Goal: Information Seeking & Learning: Find specific page/section

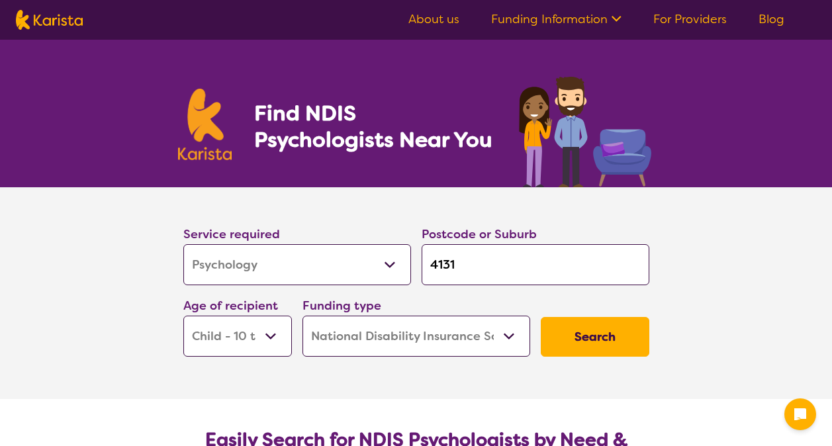
select select "Psychology"
select select "CH"
select select "NDIS"
select select "Psychology"
select select "CH"
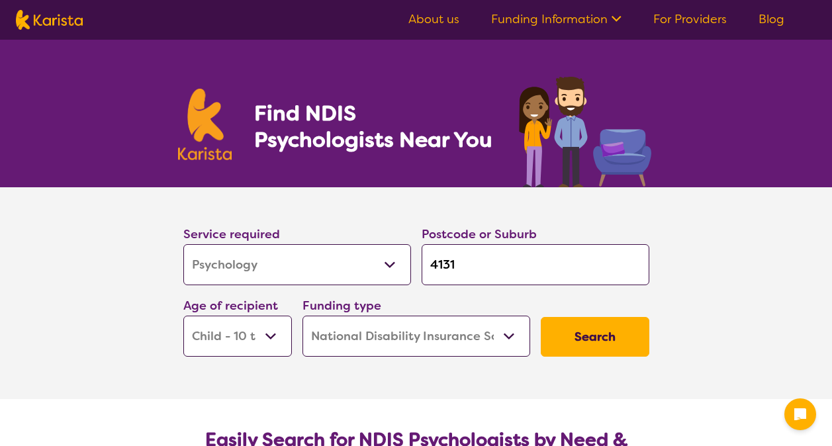
select select "NDIS"
drag, startPoint x: 359, startPoint y: 275, endPoint x: 339, endPoint y: 275, distance: 19.9
click at [359, 275] on select "Allied Health Assistant Assessment ([MEDICAL_DATA] or [MEDICAL_DATA]) Behaviour…" at bounding box center [297, 264] width 228 height 41
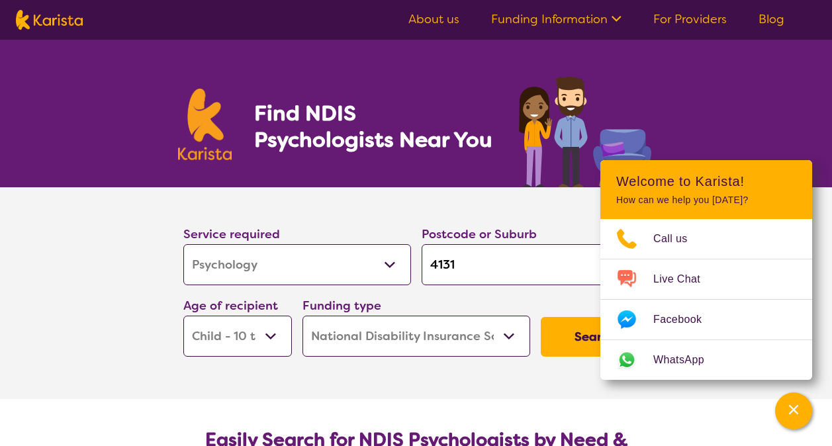
select select "Exercise physiology"
click at [183, 244] on select "Allied Health Assistant Assessment ([MEDICAL_DATA] or [MEDICAL_DATA]) Behaviour…" at bounding box center [297, 264] width 228 height 41
select select "Exercise physiology"
click at [478, 282] on input "4131" at bounding box center [536, 264] width 228 height 41
drag, startPoint x: 481, startPoint y: 275, endPoint x: 413, endPoint y: 265, distance: 68.9
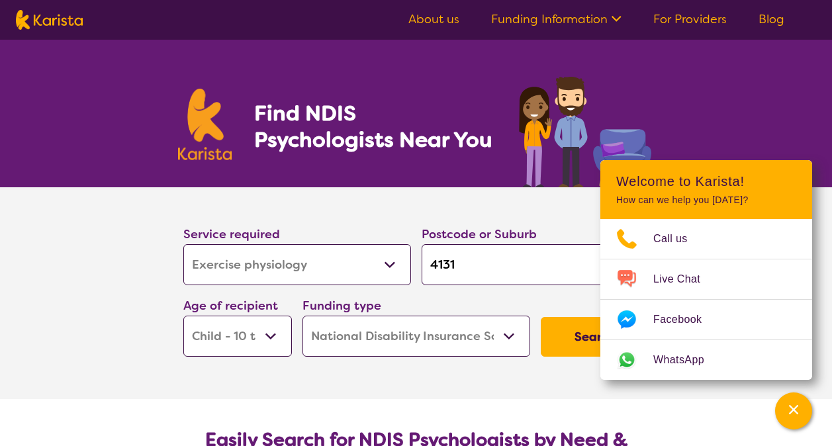
click at [414, 265] on div "Service required Allied Health Assistant Assessment ([MEDICAL_DATA] or [MEDICAL…" at bounding box center [416, 290] width 477 height 143
paste input "22"
type input "4122"
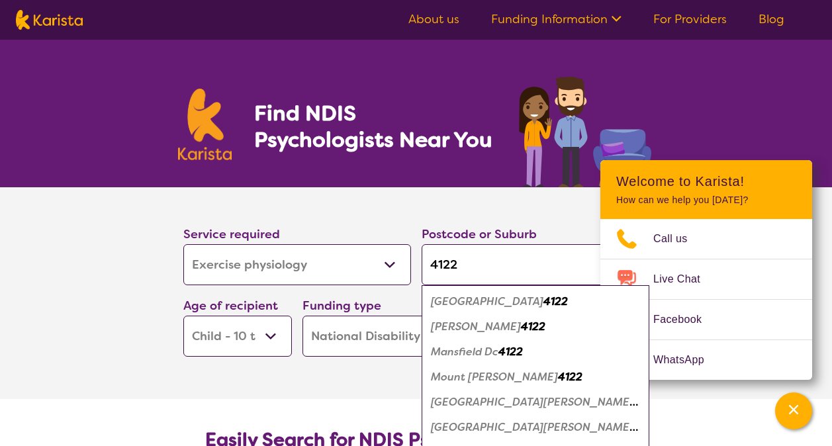
type input "4122"
click at [158, 365] on section "Service required Allied Health Assistant Assessment ([MEDICAL_DATA] or [MEDICAL…" at bounding box center [417, 293] width 530 height 212
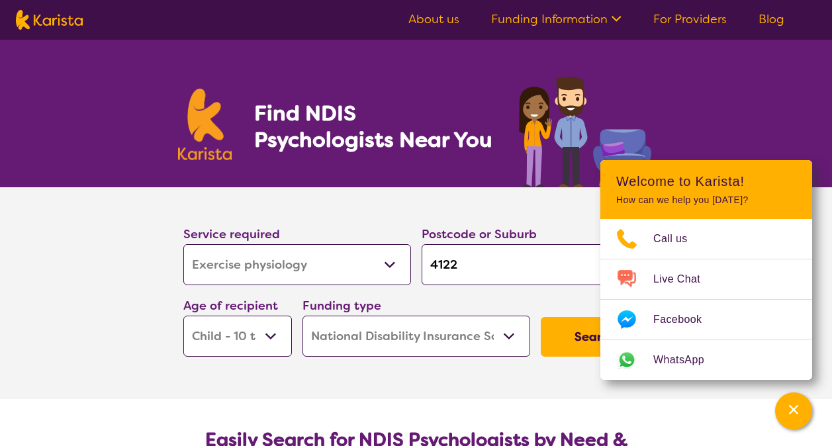
click at [280, 340] on select "Early Childhood - 0 to 9 Child - 10 to 11 Adolescent - 12 to 17 Adult - 18 to 6…" at bounding box center [237, 336] width 109 height 41
select select "AD"
click at [183, 316] on select "Early Childhood - 0 to 9 Child - 10 to 11 Adolescent - 12 to 17 Adult - 18 to 6…" at bounding box center [237, 336] width 109 height 41
select select "AD"
click at [576, 342] on button "Search" at bounding box center [595, 337] width 109 height 40
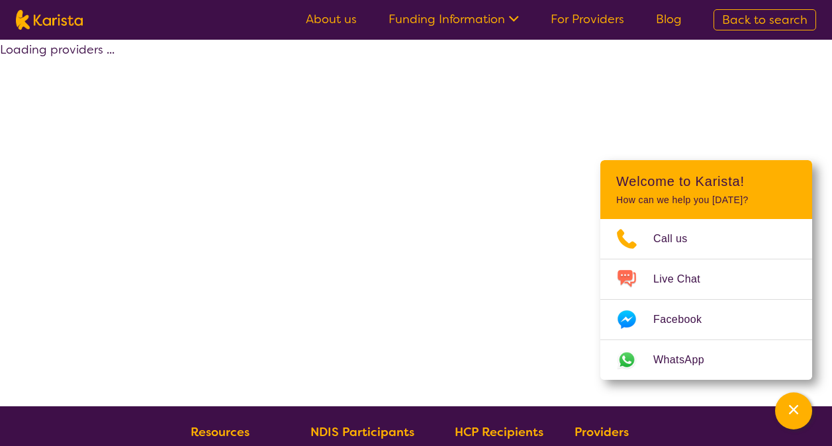
select select "NDIS"
select select "Exercise physiology"
select select "AD"
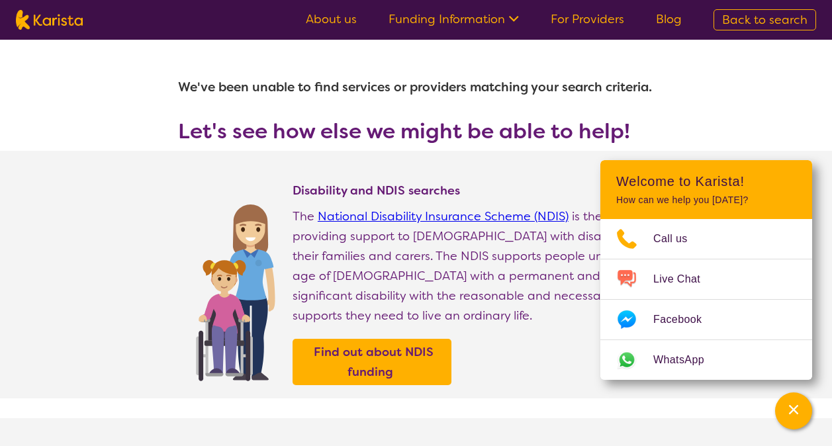
drag, startPoint x: 692, startPoint y: 89, endPoint x: 825, endPoint y: 215, distance: 183.1
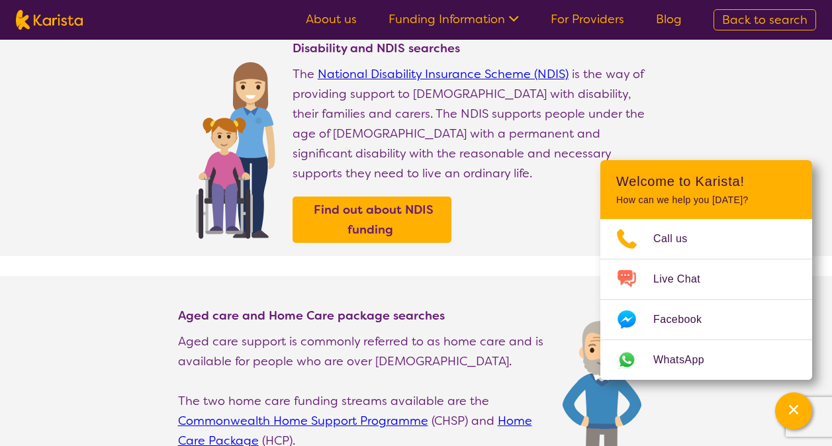
scroll to position [119, 0]
